Goal: Communication & Community: Share content

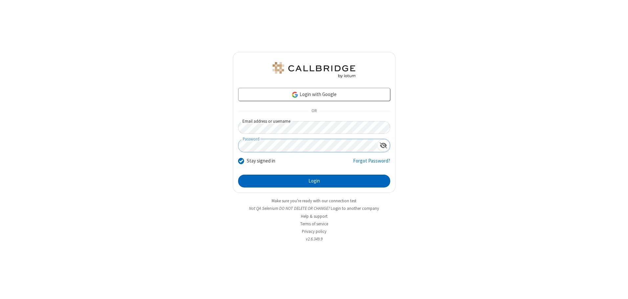
click at [314, 181] on button "Login" at bounding box center [314, 180] width 152 height 13
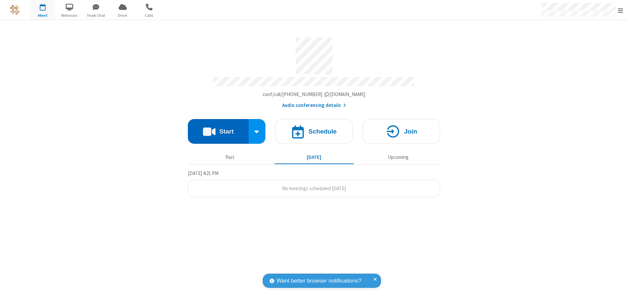
click at [218, 129] on button "Start" at bounding box center [218, 131] width 61 height 25
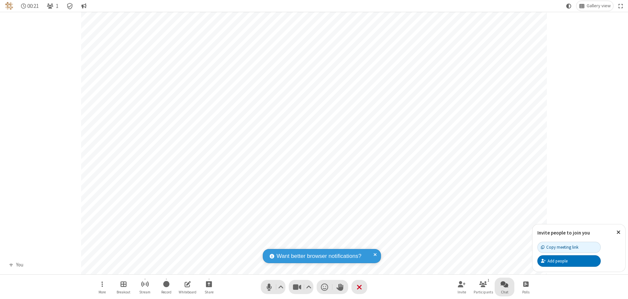
click at [505, 283] on span "Open chat" at bounding box center [505, 284] width 8 height 8
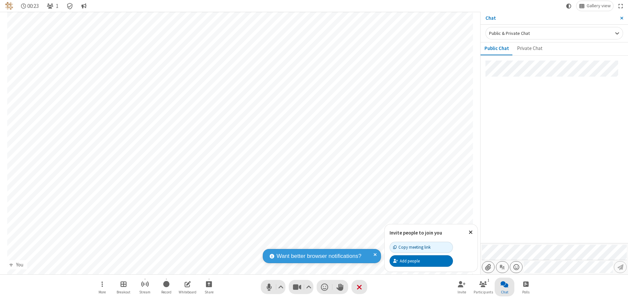
type input "C:\fakepath\doc_test.docx"
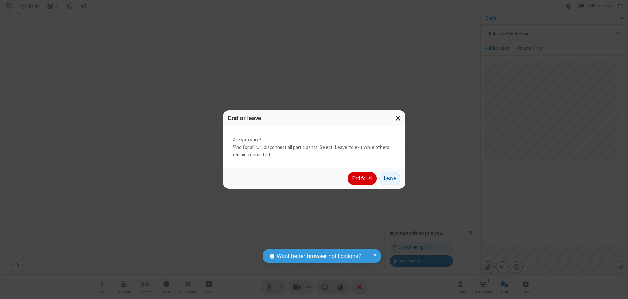
click at [363, 178] on button "End for all" at bounding box center [362, 178] width 29 height 13
